Goal: Check status

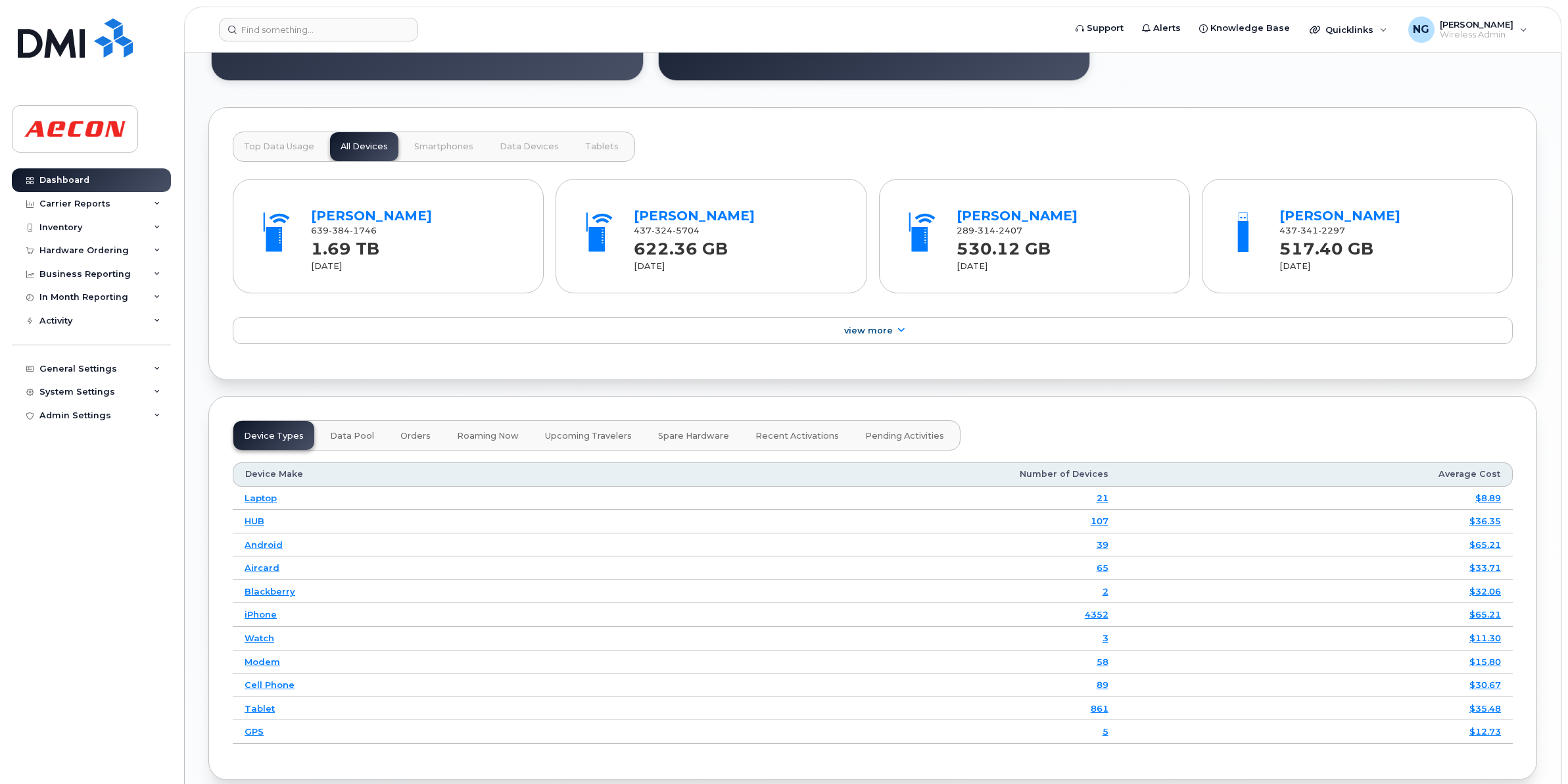
scroll to position [1694, 0]
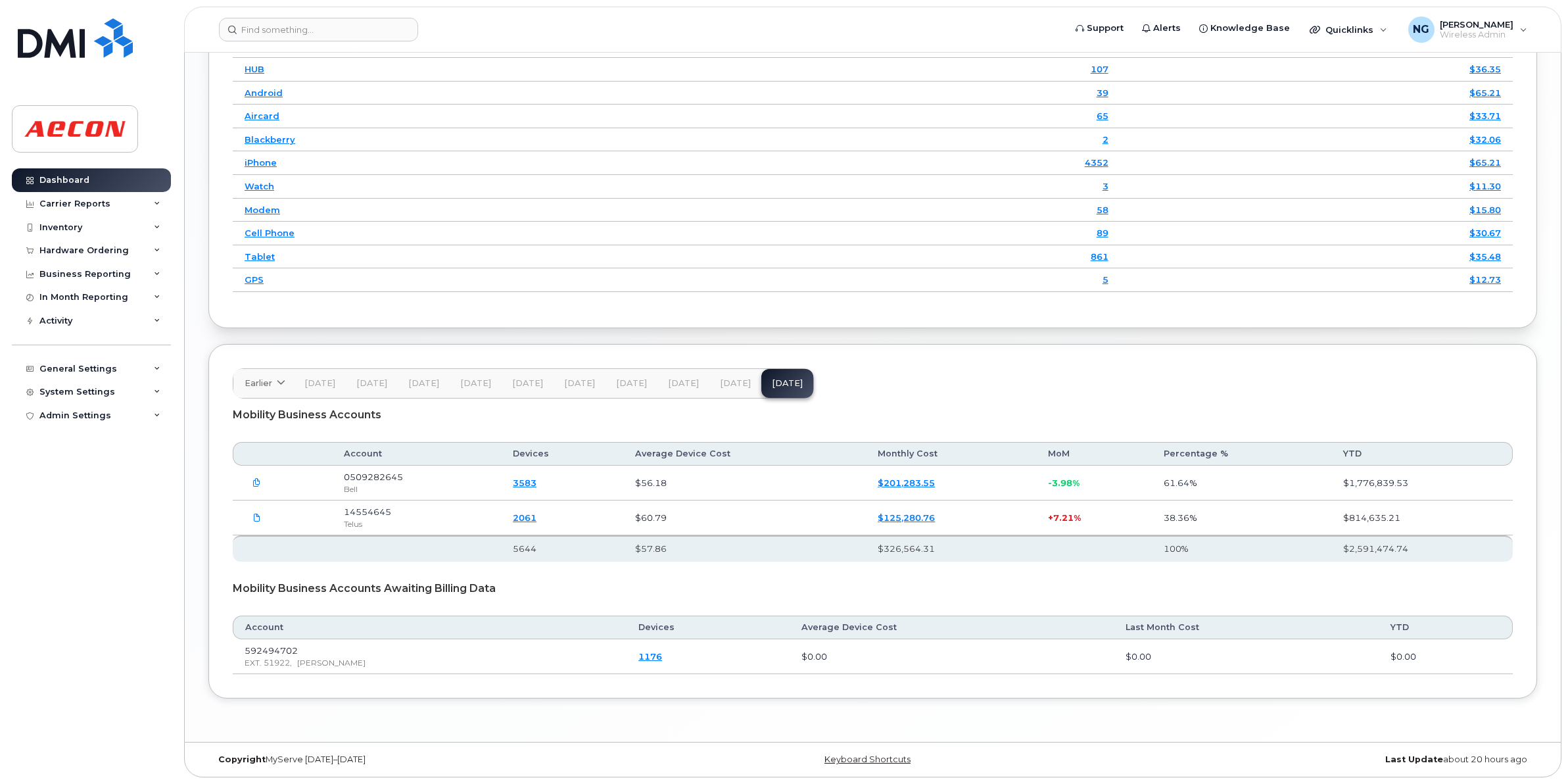
click at [731, 383] on span "[DATE]" at bounding box center [735, 384] width 31 height 11
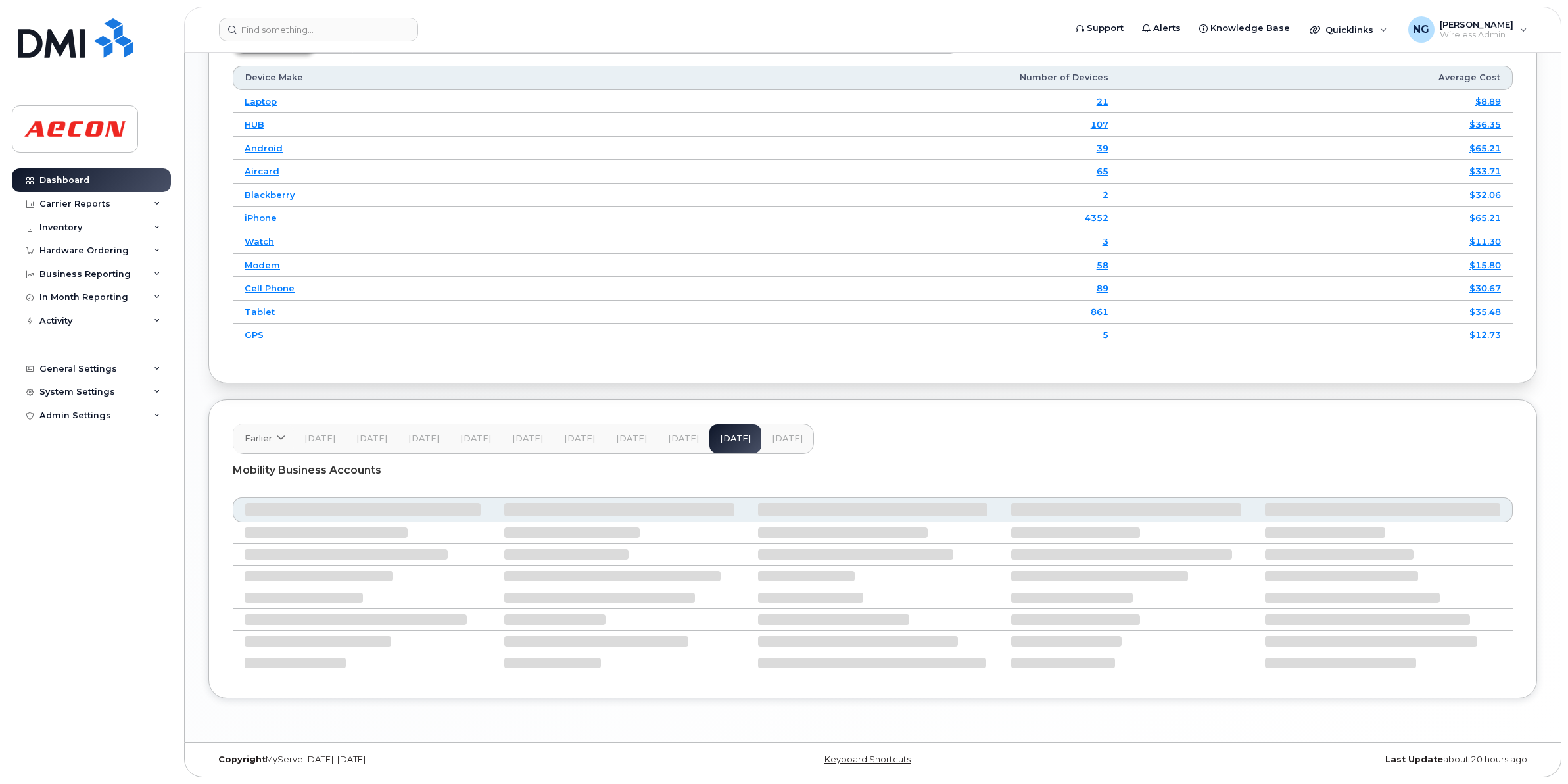
scroll to position [1582, 0]
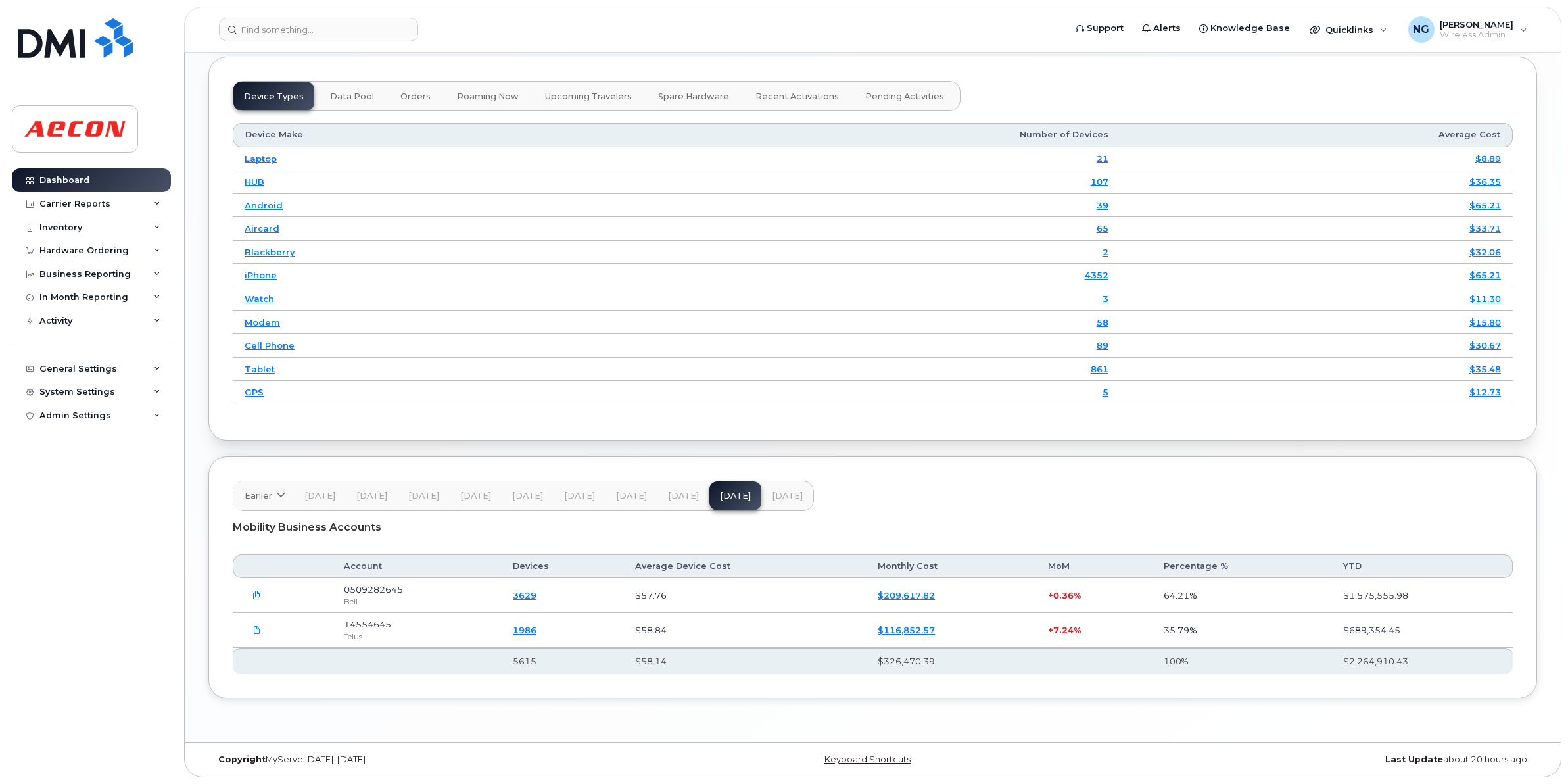
click at [784, 492] on span "[DATE]" at bounding box center [787, 495] width 31 height 11
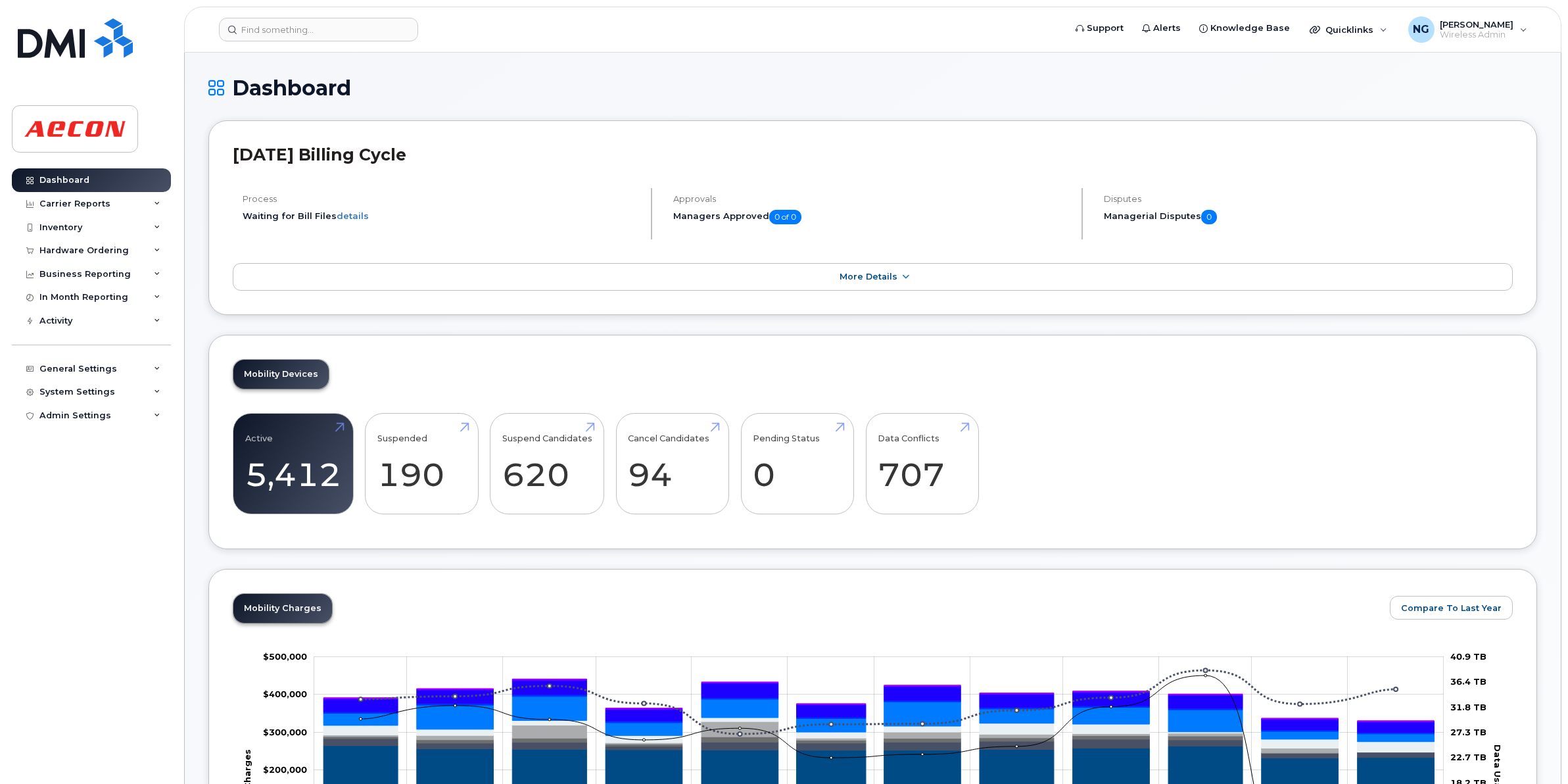
click at [1096, 462] on div "Active 5,412 -17% Suspended 190 -75% Suspend Candidates 620 Cancel Candidates 9…" at bounding box center [873, 469] width 1280 height 113
